Goal: Find specific page/section: Find specific page/section

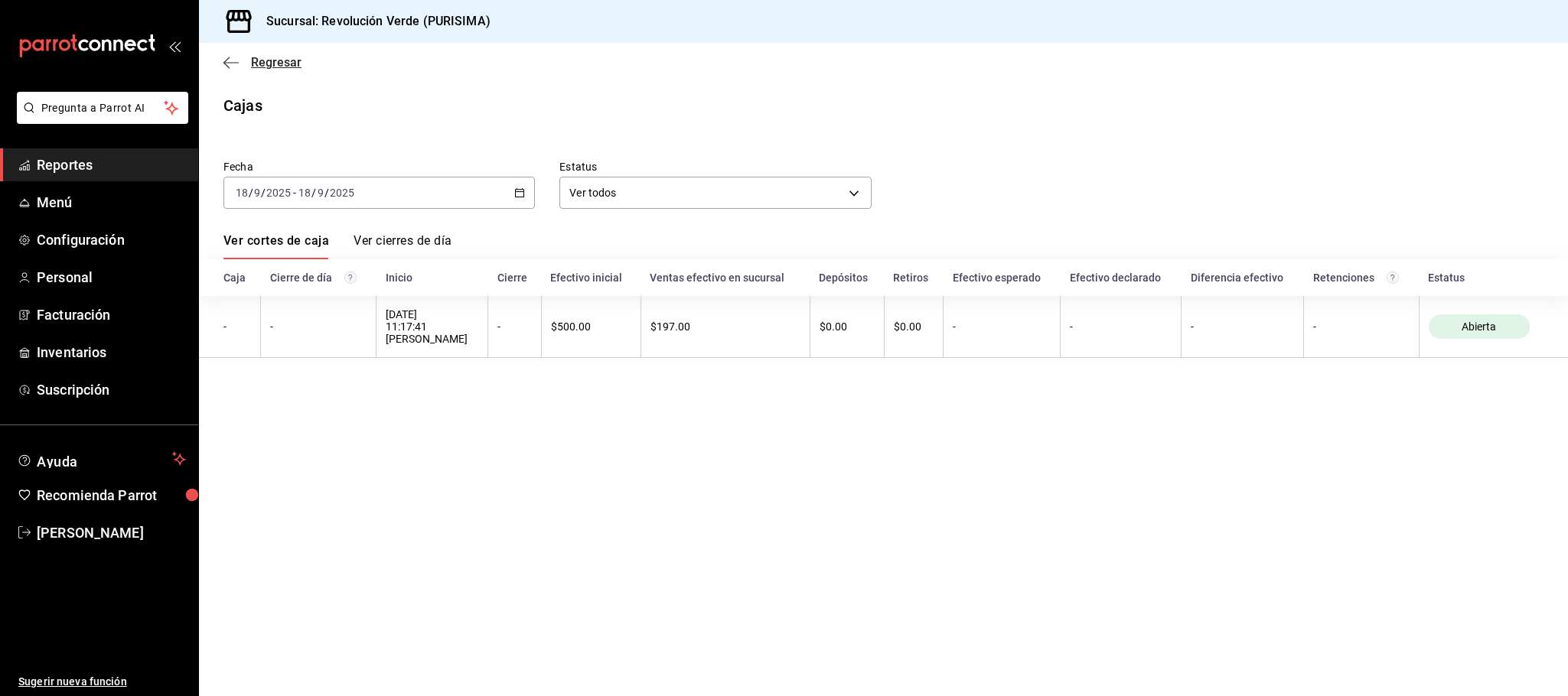
click at [235, 60] on icon "button" at bounding box center [231, 63] width 15 height 14
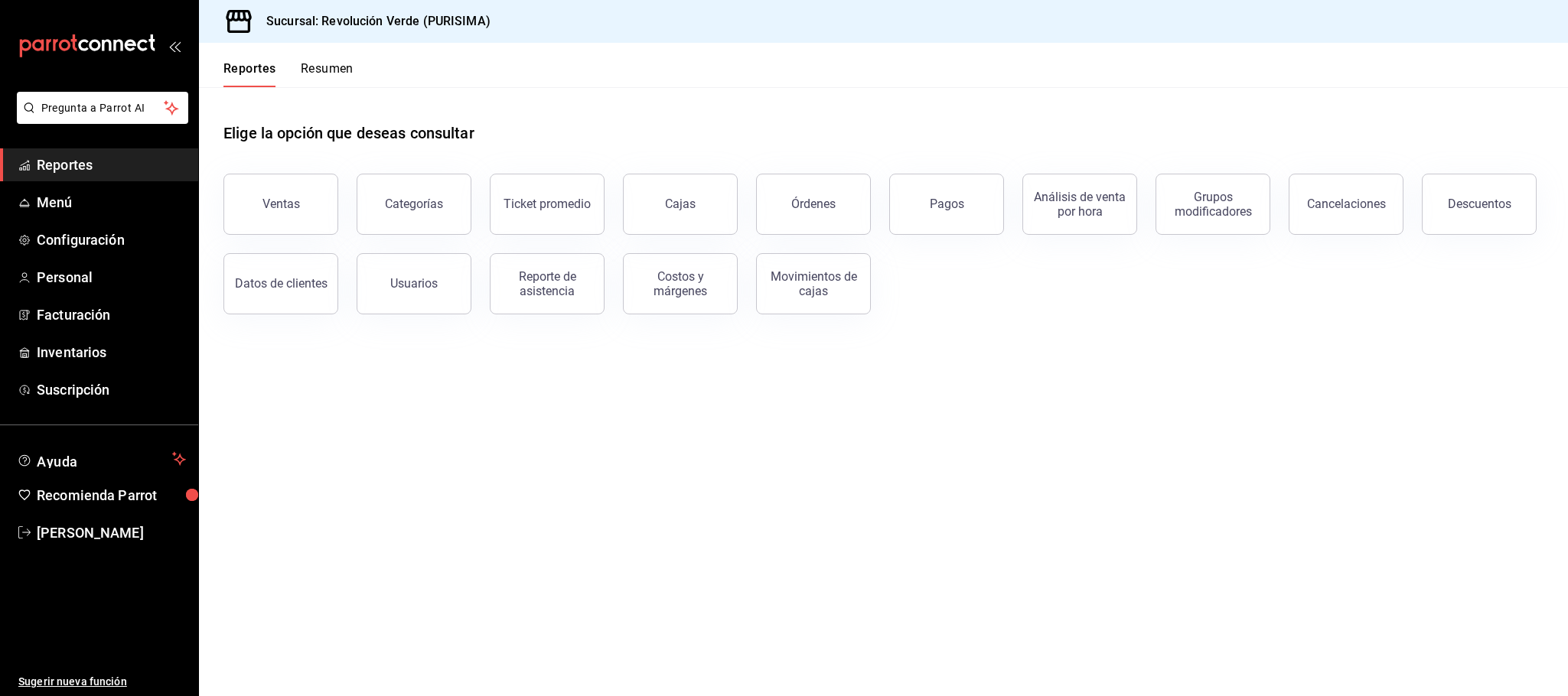
click at [328, 69] on button "Resumen" at bounding box center [327, 74] width 53 height 26
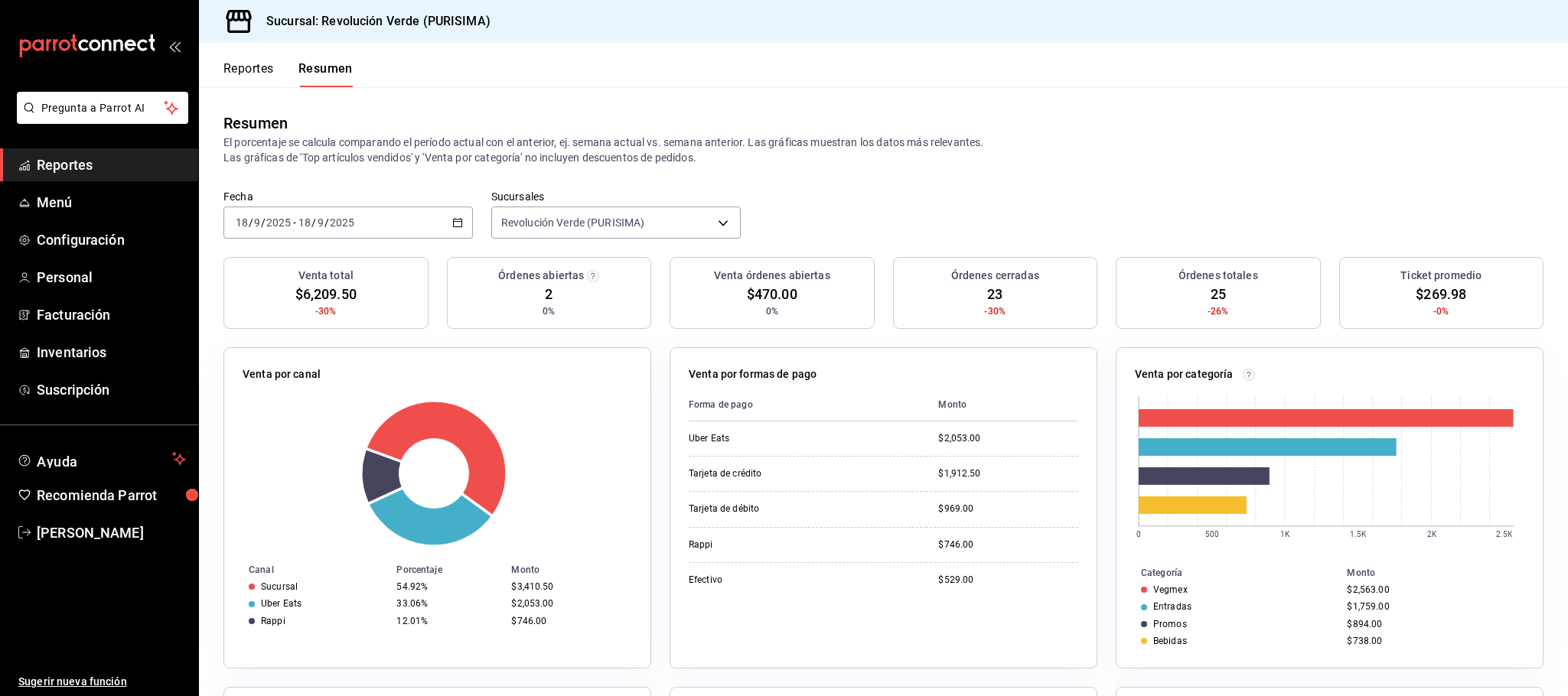
click at [253, 65] on button "Reportes" at bounding box center [248, 74] width 50 height 26
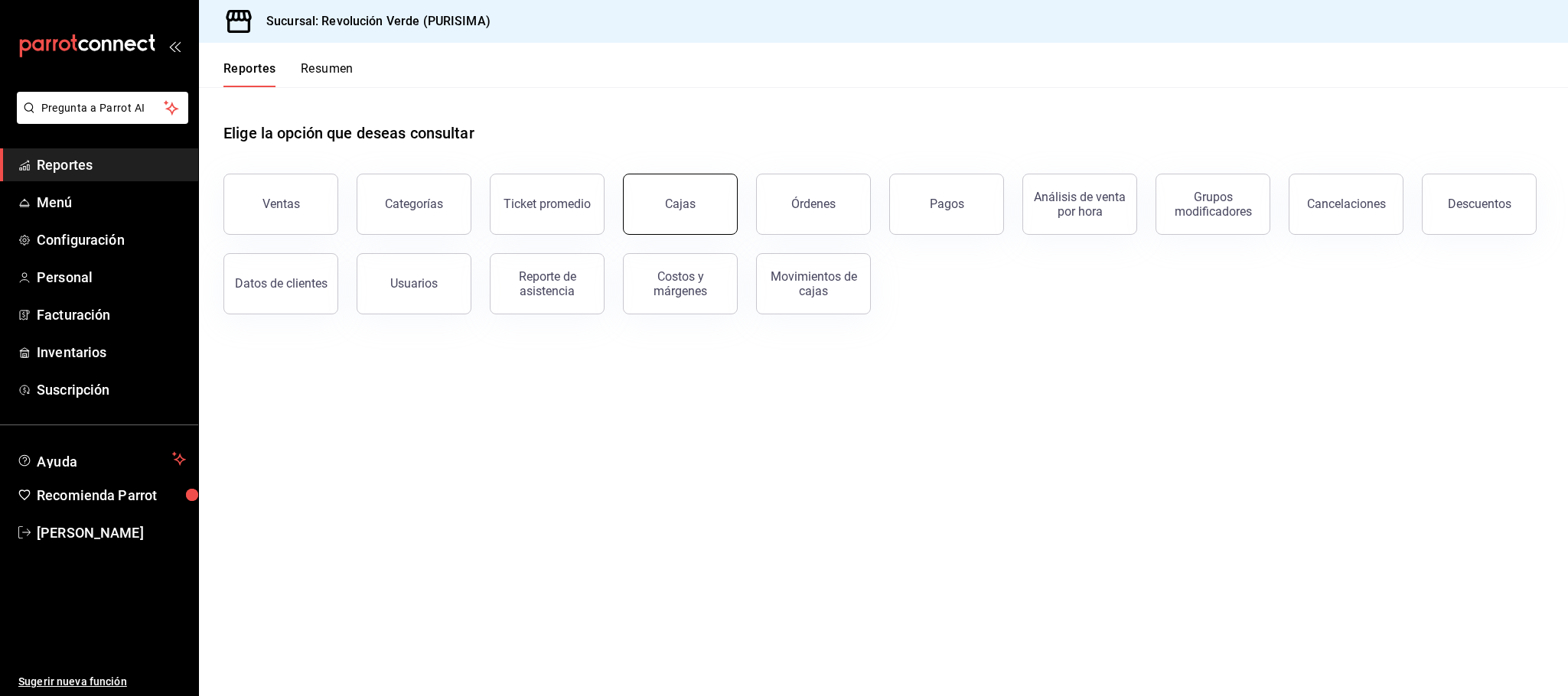
click at [708, 225] on link "Cajas" at bounding box center [680, 204] width 115 height 61
